Goal: Information Seeking & Learning: Learn about a topic

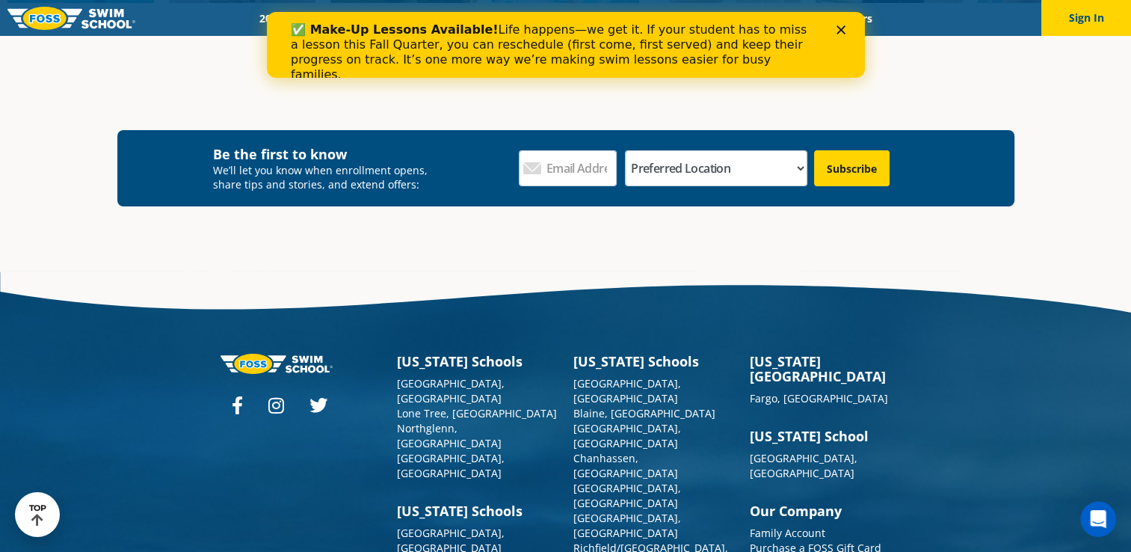
scroll to position [5362, 0]
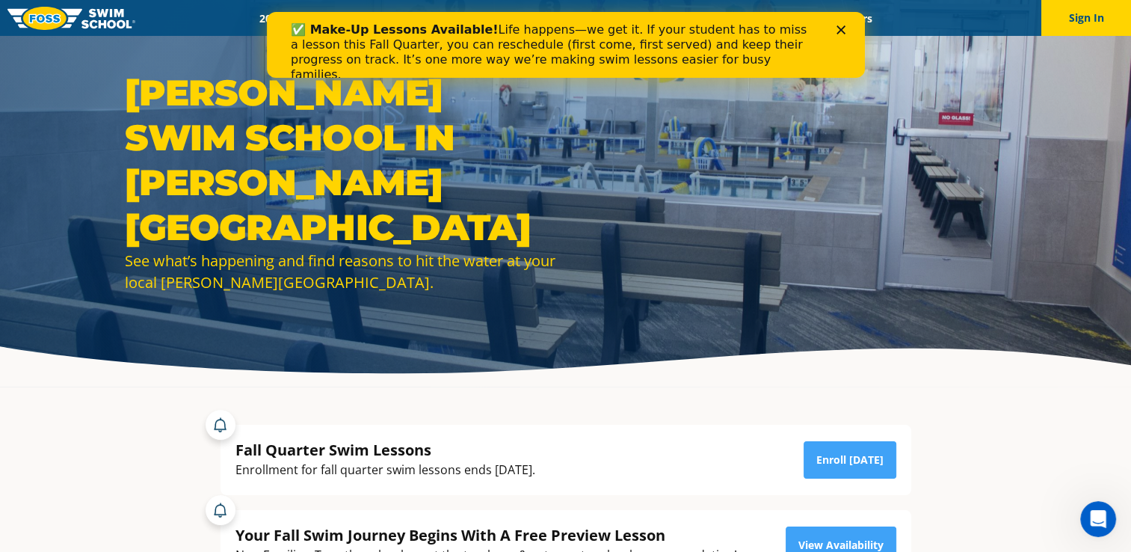
click at [840, 31] on polygon "Close" at bounding box center [840, 29] width 9 height 9
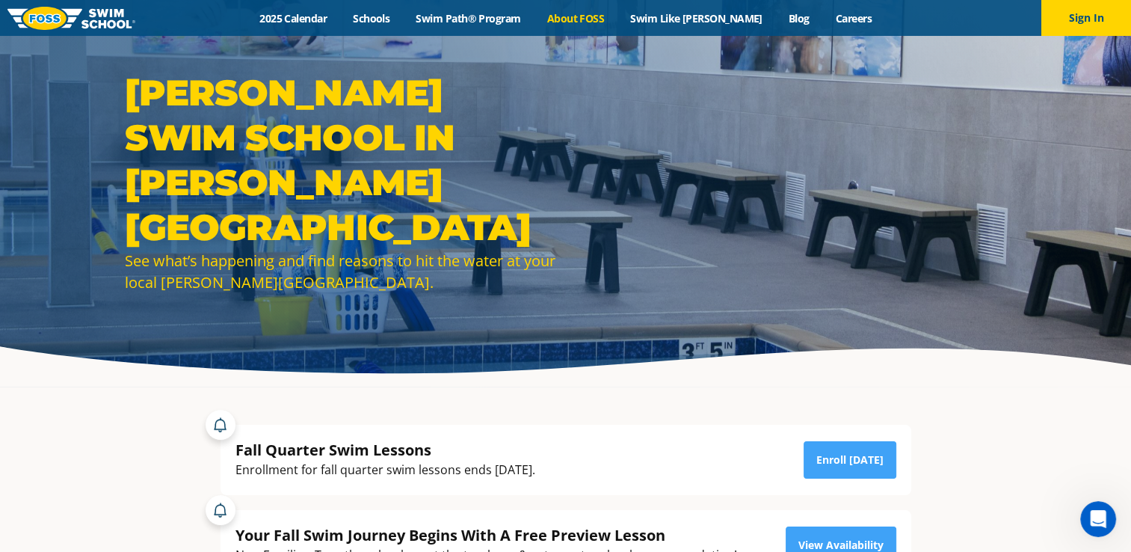
click at [590, 13] on link "About FOSS" at bounding box center [576, 18] width 84 height 14
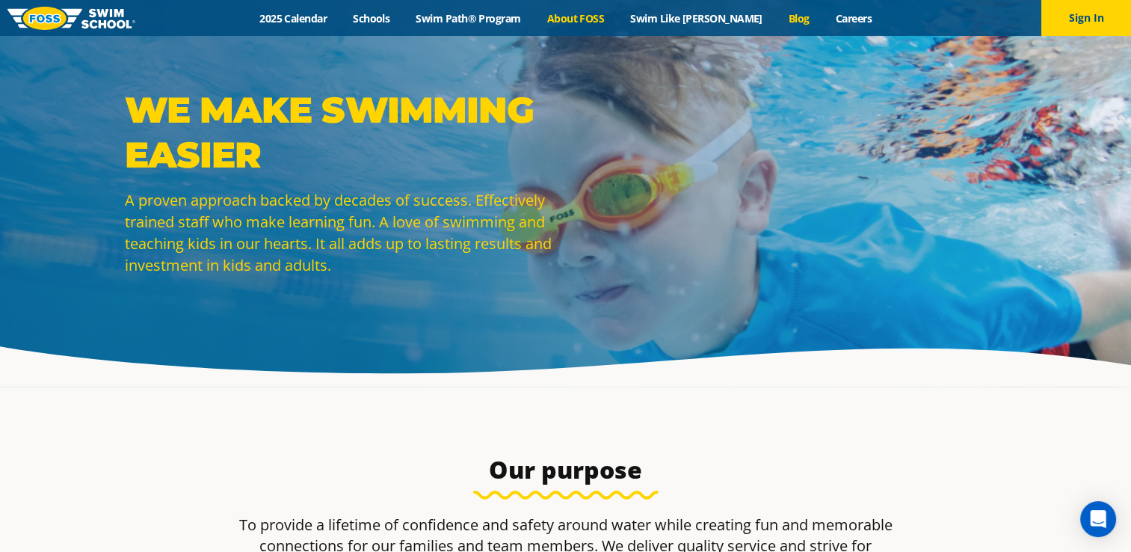
click at [779, 20] on link "Blog" at bounding box center [798, 18] width 47 height 14
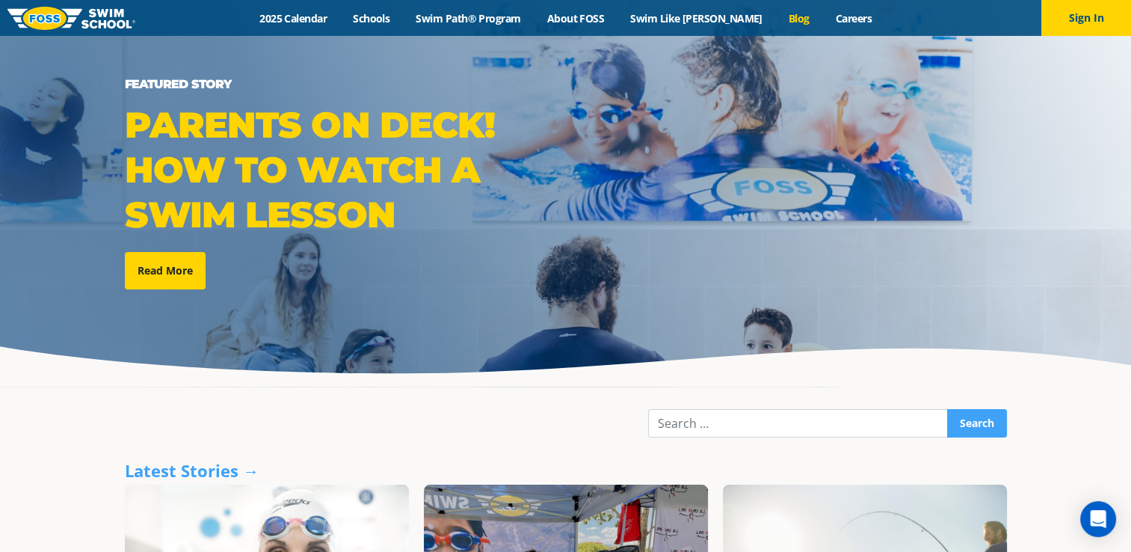
click at [81, 22] on img at bounding box center [71, 18] width 128 height 23
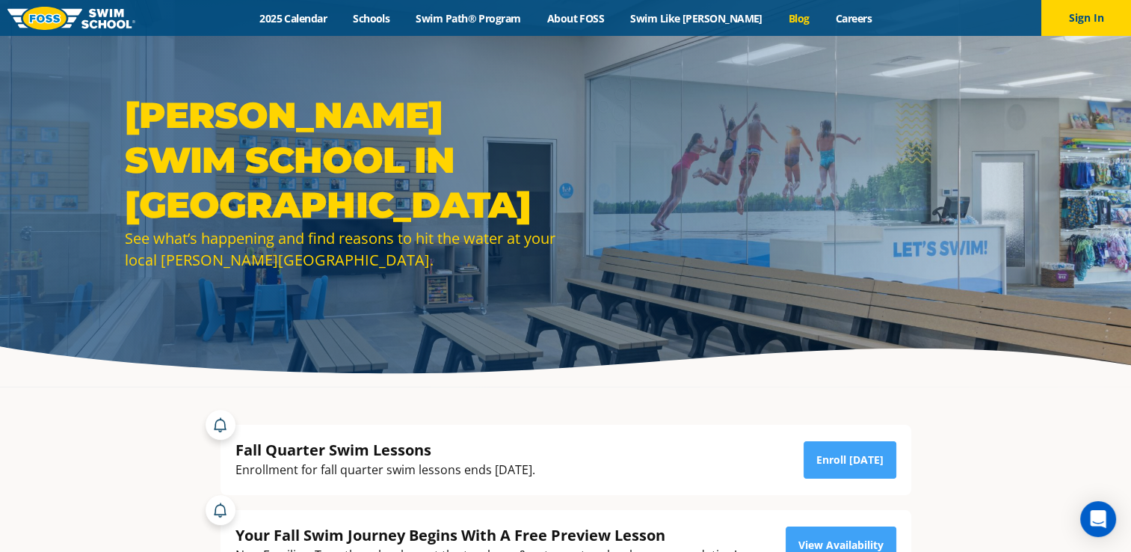
click at [775, 19] on link "Blog" at bounding box center [798, 18] width 47 height 14
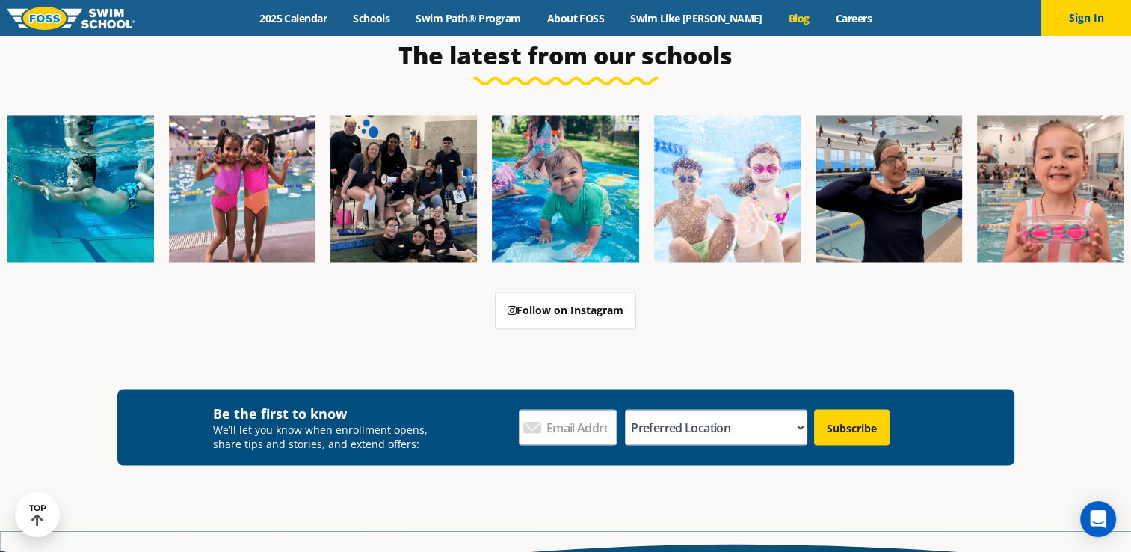
scroll to position [2781, 0]
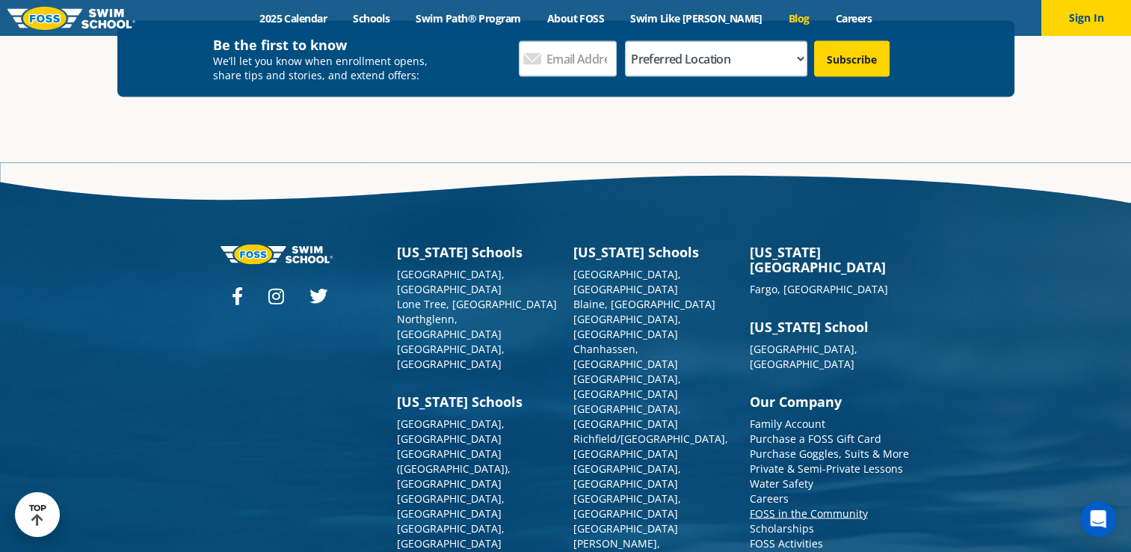
click at [780, 505] on link "FOSS in the Community" at bounding box center [809, 512] width 118 height 14
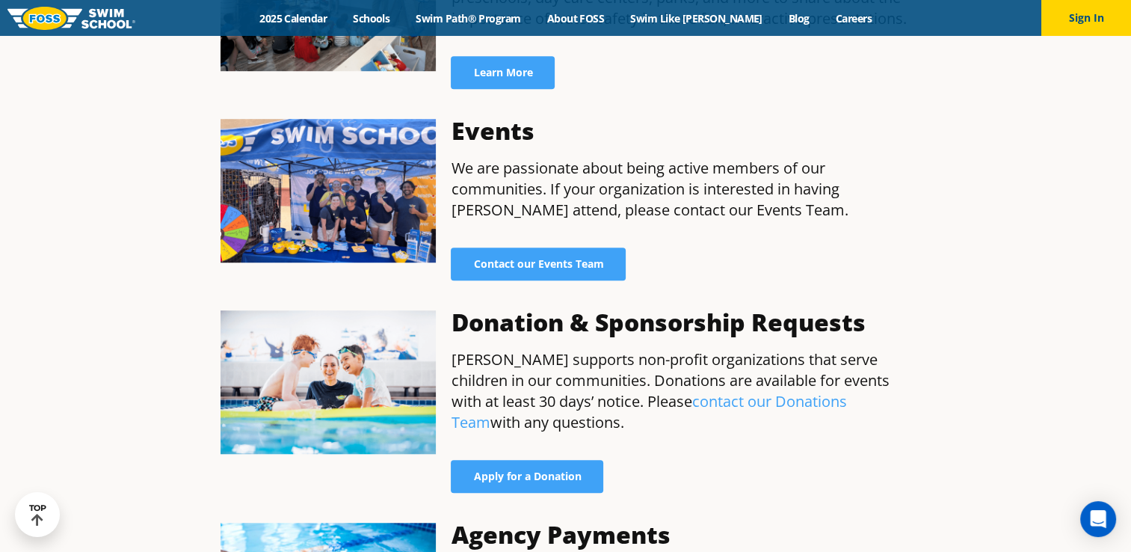
scroll to position [1016, 0]
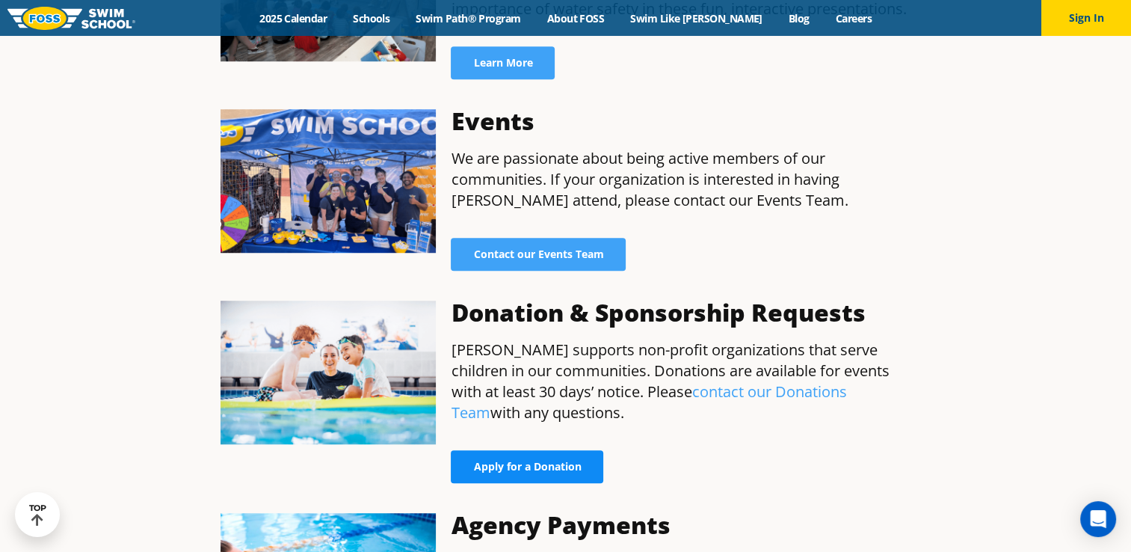
click at [514, 461] on span "Apply for a Donation" at bounding box center [527, 466] width 108 height 10
